Goal: Task Accomplishment & Management: Manage account settings

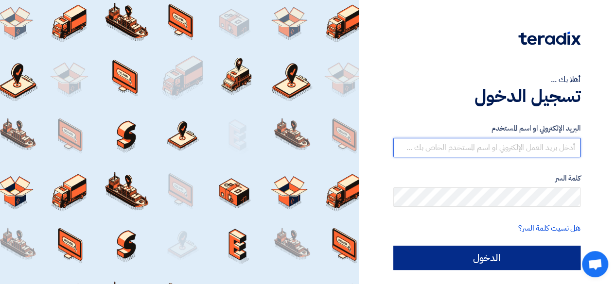
type input "[EMAIL_ADDRESS][DOMAIN_NAME]"
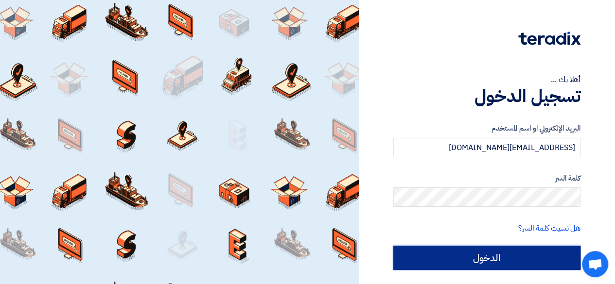
click at [506, 255] on input "الدخول" at bounding box center [486, 258] width 187 height 24
click at [487, 257] on input "الدخول" at bounding box center [486, 258] width 187 height 24
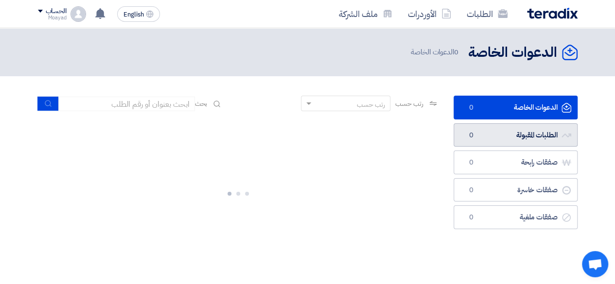
click at [527, 125] on link "الطلبات المقبولة الطلبات المقبولة 0" at bounding box center [516, 136] width 124 height 24
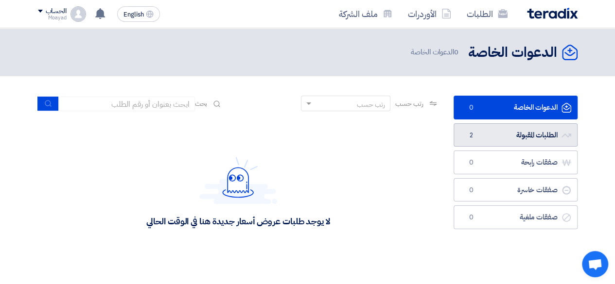
click at [529, 138] on link "الطلبات المقبولة الطلبات المقبولة 2" at bounding box center [516, 136] width 124 height 24
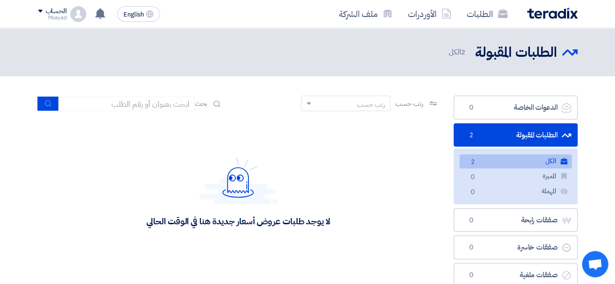
click at [541, 164] on link "الكل الكل 2" at bounding box center [516, 162] width 112 height 14
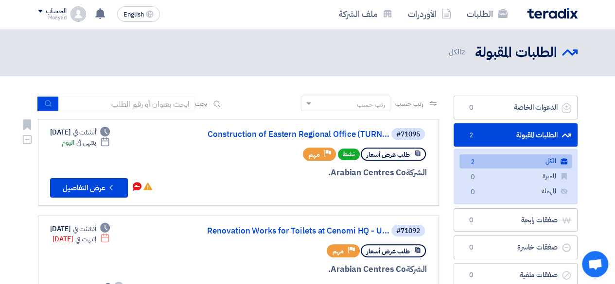
click at [96, 130] on span "أنشئت في" at bounding box center [84, 132] width 23 height 10
click at [89, 142] on div "Deadline ينتهي في اليوم" at bounding box center [86, 143] width 48 height 10
click at [61, 153] on div "Deadline أنشئت في [DATE] Deadline ينتهي في اليوم لم تقم بأي نشاط في هذا الطلب ت…" at bounding box center [101, 162] width 103 height 71
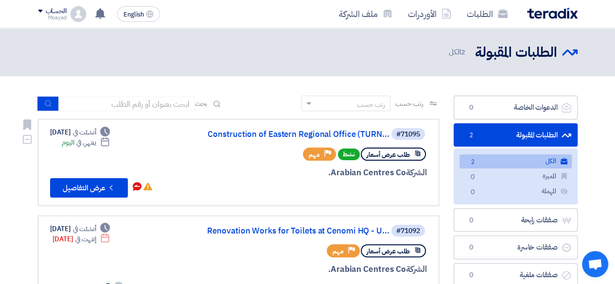
click at [60, 134] on div "Deadline أنشئت في [DATE]" at bounding box center [80, 132] width 60 height 10
click at [63, 153] on div "Deadline أنشئت في [DATE] Deadline ينتهي في اليوم لم تقم بأي نشاط في هذا الطلب ت…" at bounding box center [101, 162] width 103 height 71
click at [96, 145] on span "ينتهي في" at bounding box center [86, 143] width 20 height 10
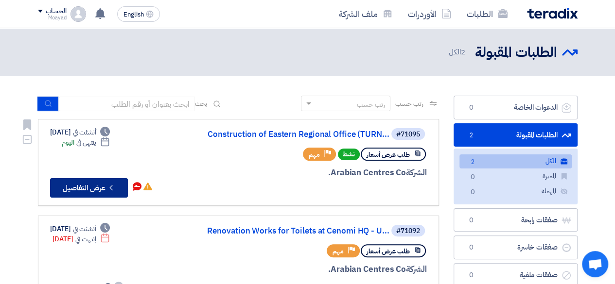
click at [77, 188] on button "Check details عرض التفاصيل" at bounding box center [89, 187] width 78 height 19
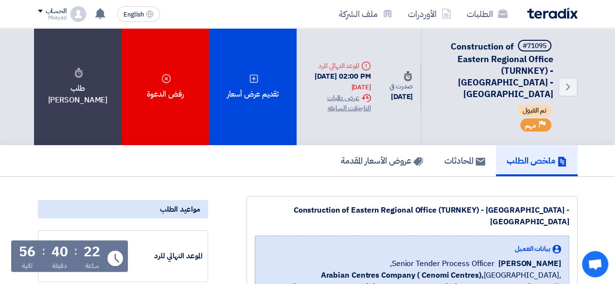
drag, startPoint x: 95, startPoint y: 246, endPoint x: 19, endPoint y: 249, distance: 76.0
click at [19, 249] on div "22 ساعة : 40 دقيقة : 56 ثانية" at bounding box center [60, 259] width 88 height 26
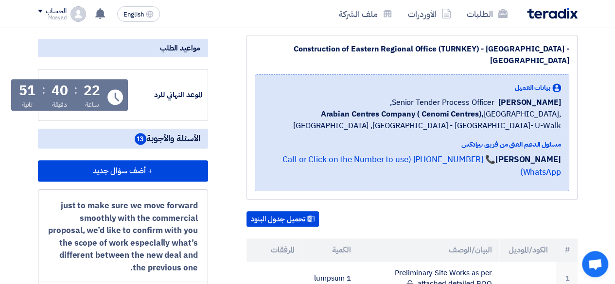
scroll to position [97, 0]
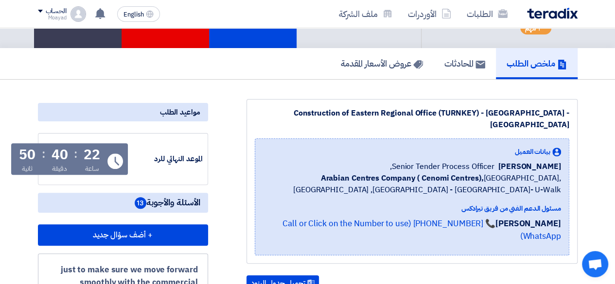
click at [83, 148] on div "22 ساعة : 40 دقيقة : 50 ثانية" at bounding box center [60, 161] width 88 height 26
click at [56, 11] on div "الحساب" at bounding box center [56, 11] width 21 height 8
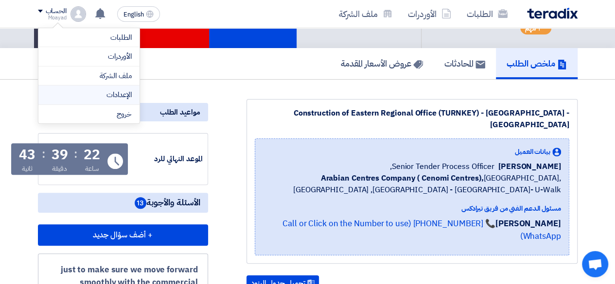
click at [122, 96] on link "الإعدادات" at bounding box center [89, 94] width 86 height 11
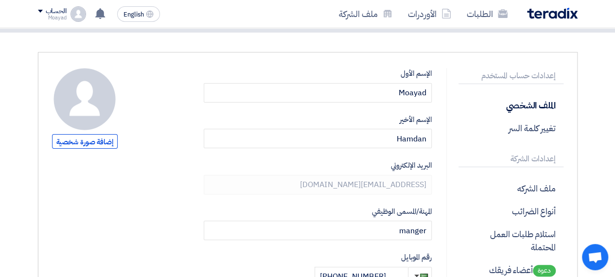
scroll to position [49, 0]
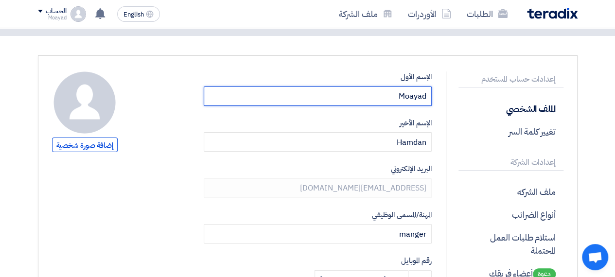
click at [408, 94] on input "Moayad" at bounding box center [318, 96] width 228 height 19
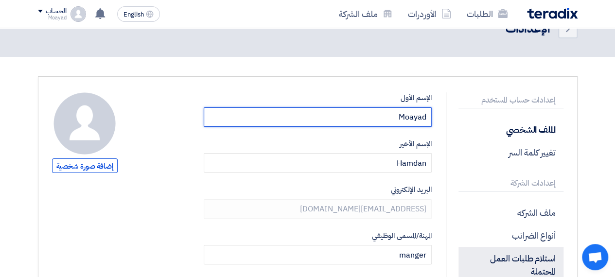
scroll to position [0, 0]
